Goal: Task Accomplishment & Management: Use online tool/utility

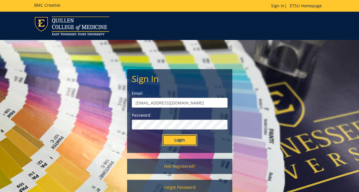
click at [176, 139] on input "Login" at bounding box center [179, 140] width 35 height 12
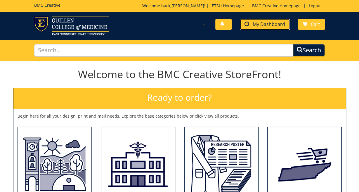
click at [271, 25] on span "My Dashboard" at bounding box center [269, 24] width 32 height 6
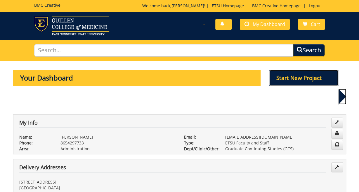
click at [294, 77] on p "Start New Project" at bounding box center [303, 78] width 69 height 16
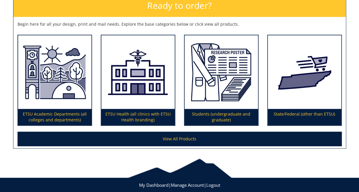
scroll to position [105, 0]
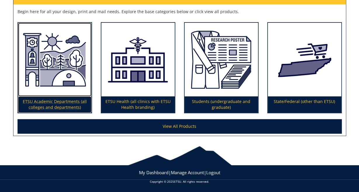
click at [55, 91] on img at bounding box center [54, 60] width 73 height 74
